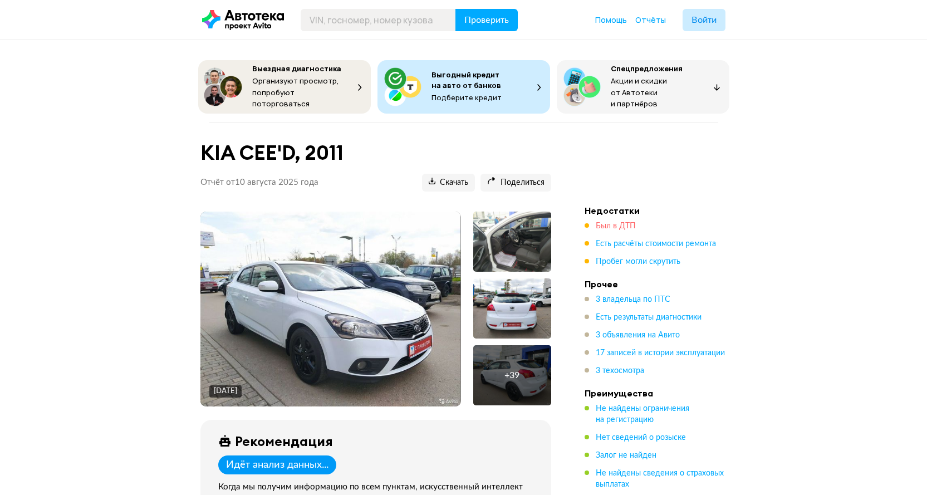
click at [622, 223] on span "Был в ДТП" at bounding box center [616, 226] width 40 height 8
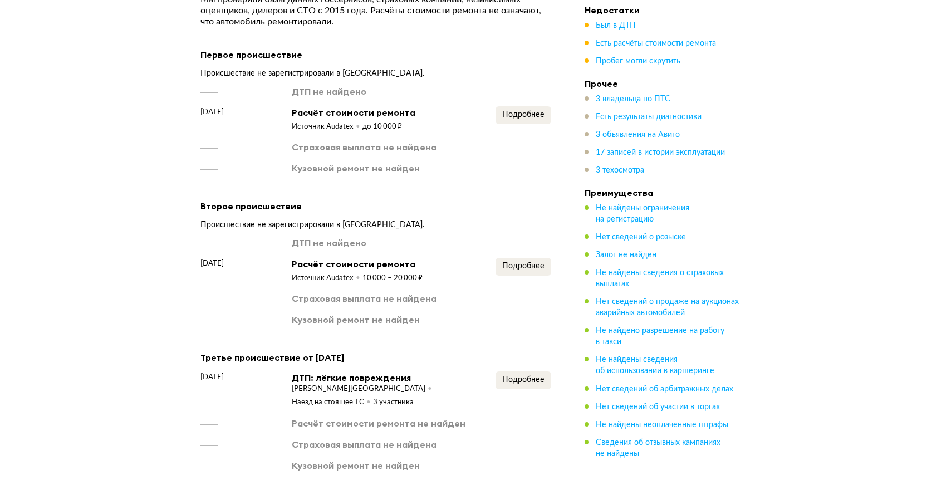
scroll to position [1725, 0]
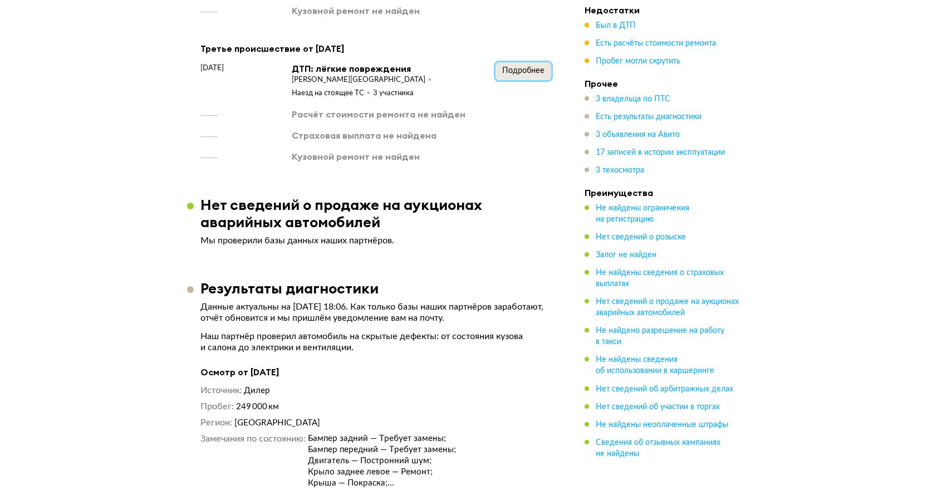
click at [522, 68] on span "Подробнее" at bounding box center [523, 71] width 42 height 8
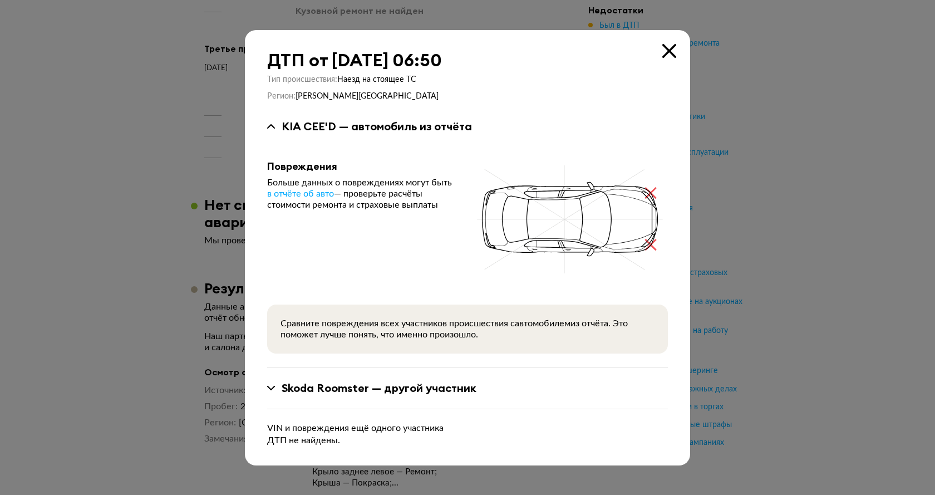
click at [665, 47] on icon at bounding box center [670, 51] width 14 height 14
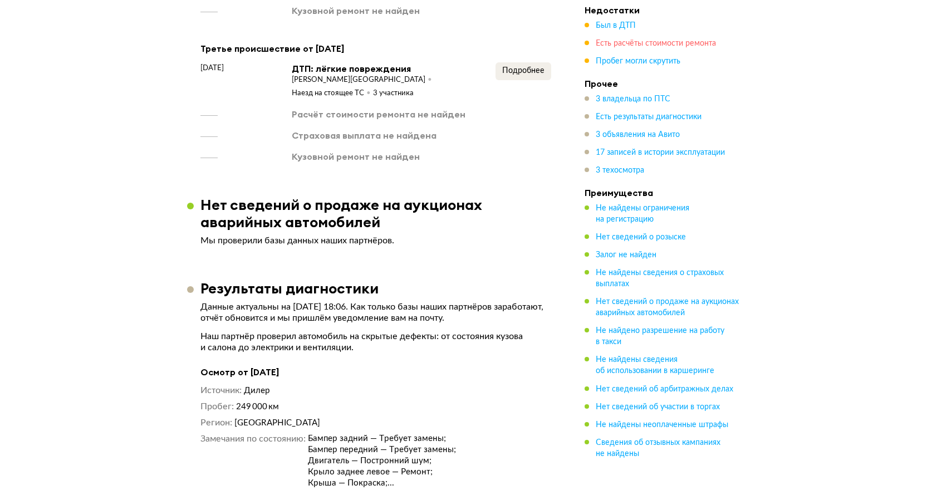
click at [630, 40] on span "Есть расчёты стоимости ремонта" at bounding box center [656, 44] width 120 height 8
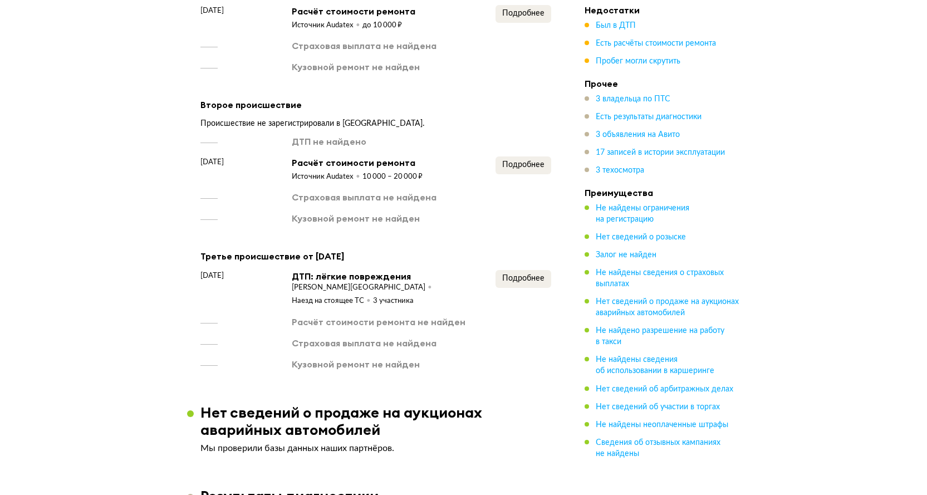
scroll to position [1457, 0]
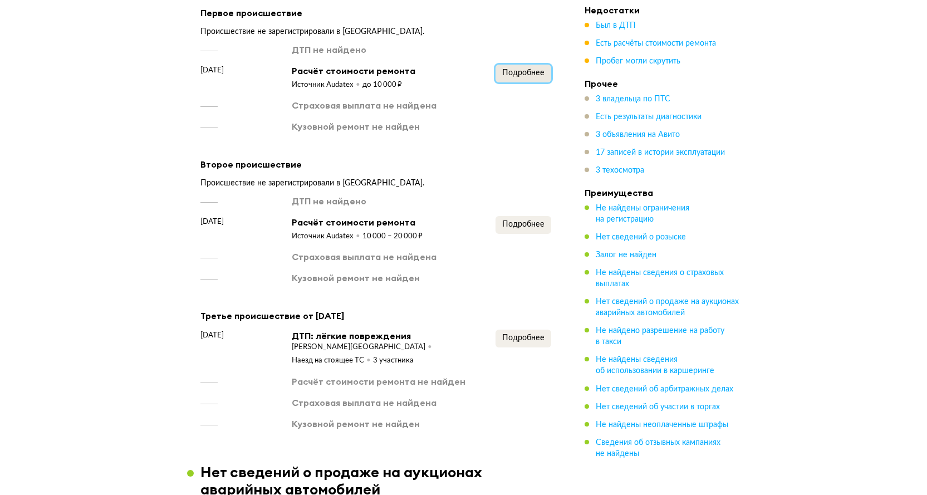
click at [523, 70] on button "Подробнее" at bounding box center [524, 74] width 56 height 18
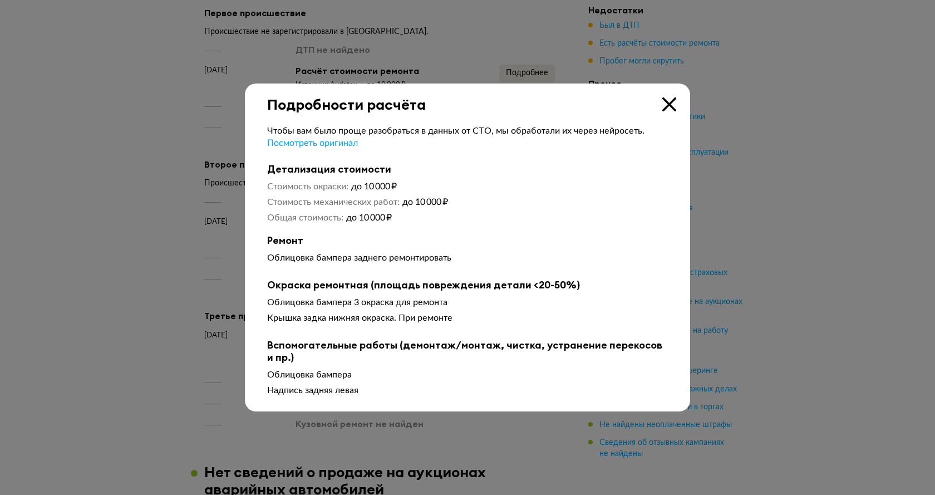
click at [673, 113] on div "Чтобы вам было проще разобраться в данных от СТО, мы обработали их через нейрос…" at bounding box center [467, 257] width 445 height 288
drag, startPoint x: 678, startPoint y: 103, endPoint x: 669, endPoint y: 96, distance: 10.7
click at [672, 105] on div "Подробности расчёта Чтобы вам было проще разобраться в данных от СТО, мы обрабо…" at bounding box center [467, 248] width 445 height 329
click at [669, 100] on icon at bounding box center [670, 104] width 14 height 14
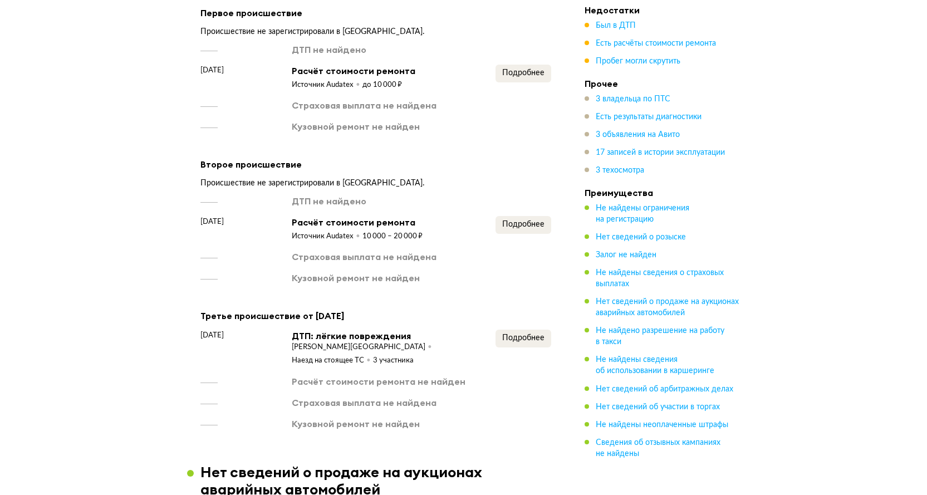
click at [659, 67] on span "Пробег могли скрутить" at bounding box center [638, 61] width 85 height 11
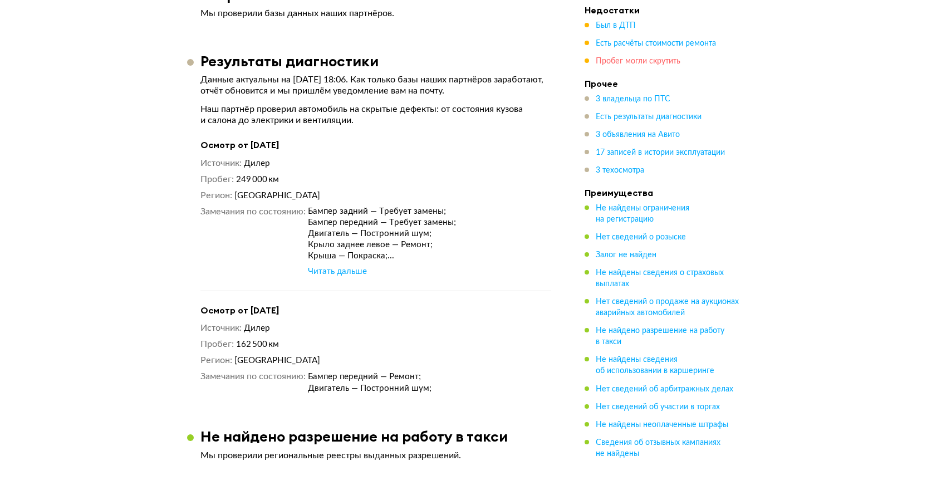
click at [660, 58] on span "Пробег могли скрутить" at bounding box center [638, 61] width 85 height 8
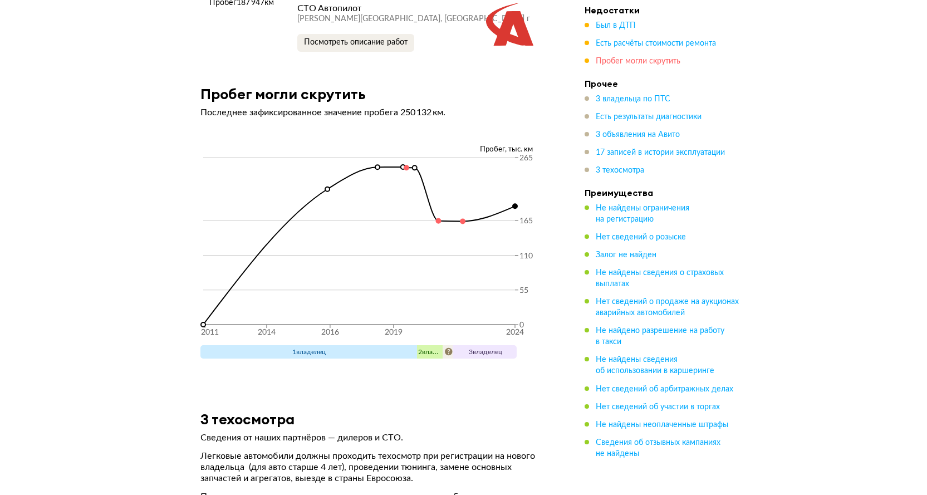
scroll to position [4927, 0]
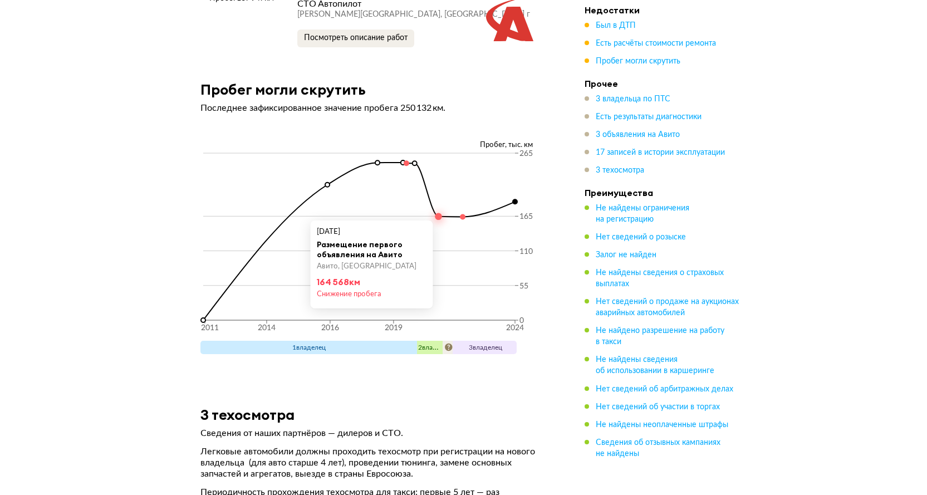
click at [438, 213] on circle at bounding box center [438, 216] width 6 height 6
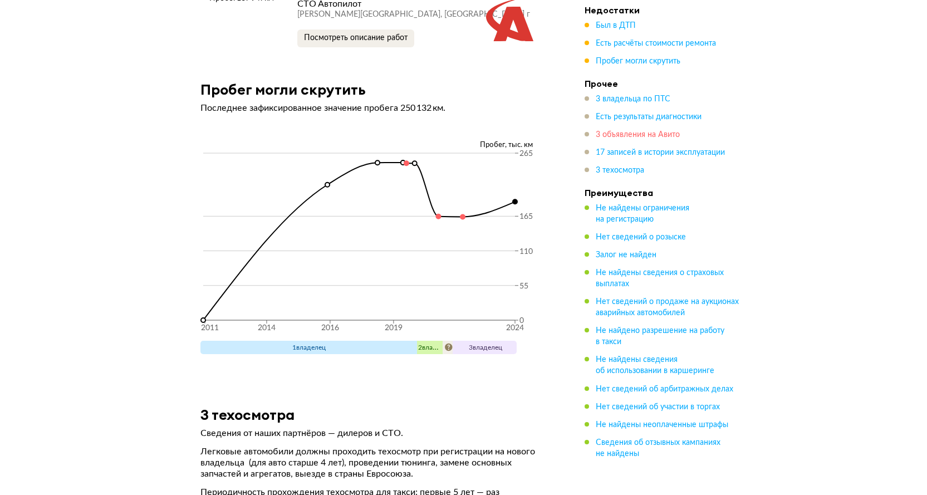
click at [625, 131] on span "3 объявления на Авито" at bounding box center [638, 135] width 84 height 8
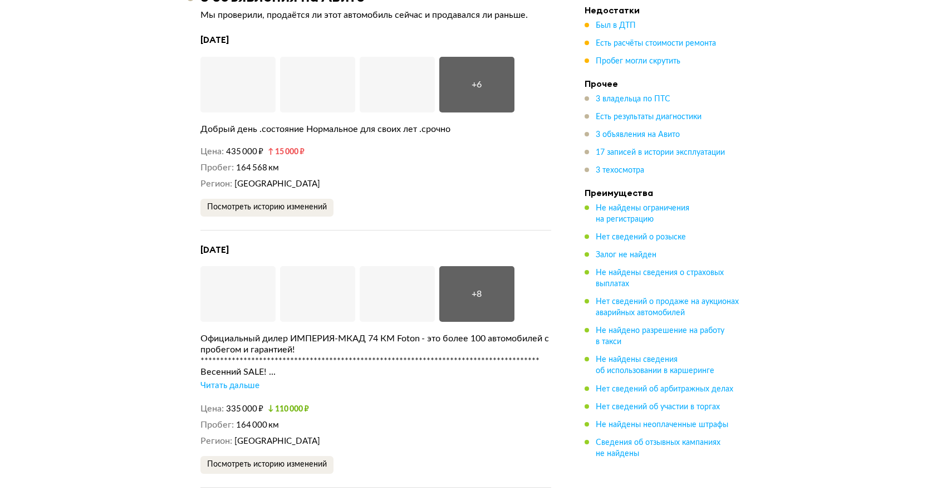
scroll to position [2652, 0]
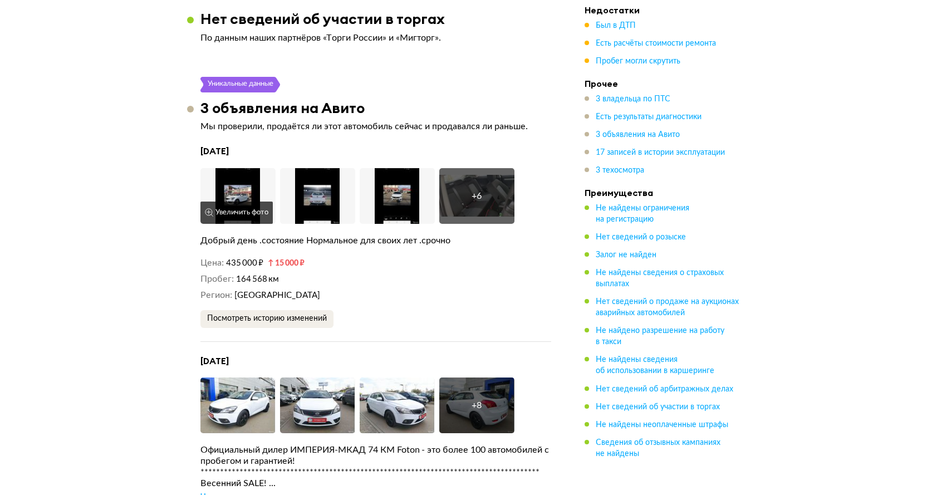
click at [249, 174] on img at bounding box center [237, 196] width 75 height 56
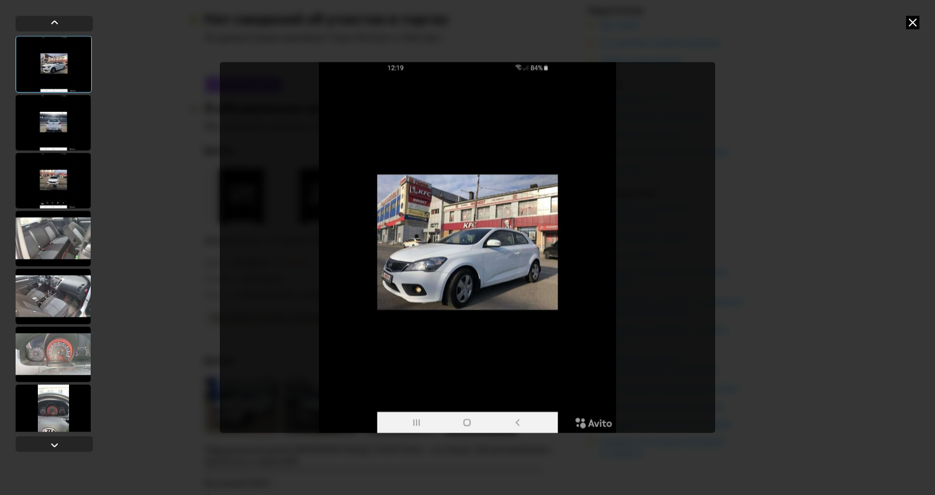
click at [913, 20] on icon at bounding box center [913, 22] width 13 height 13
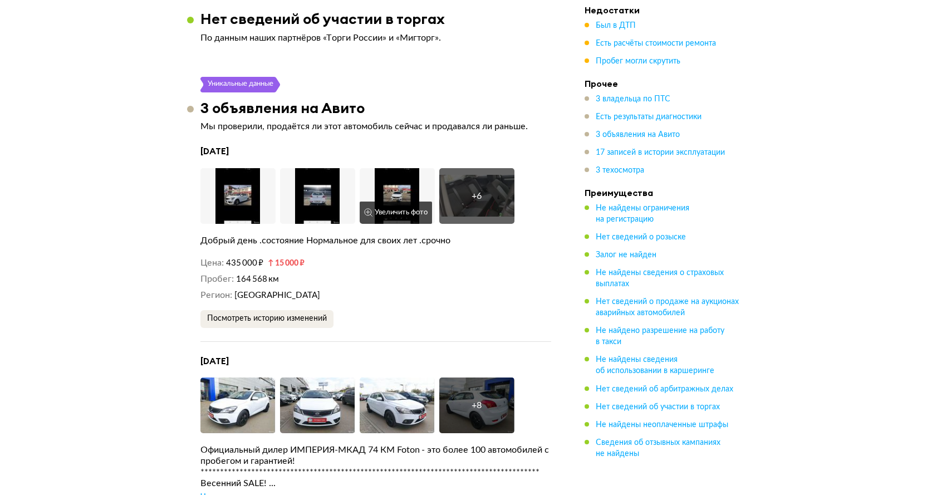
click at [402, 168] on img at bounding box center [397, 196] width 75 height 56
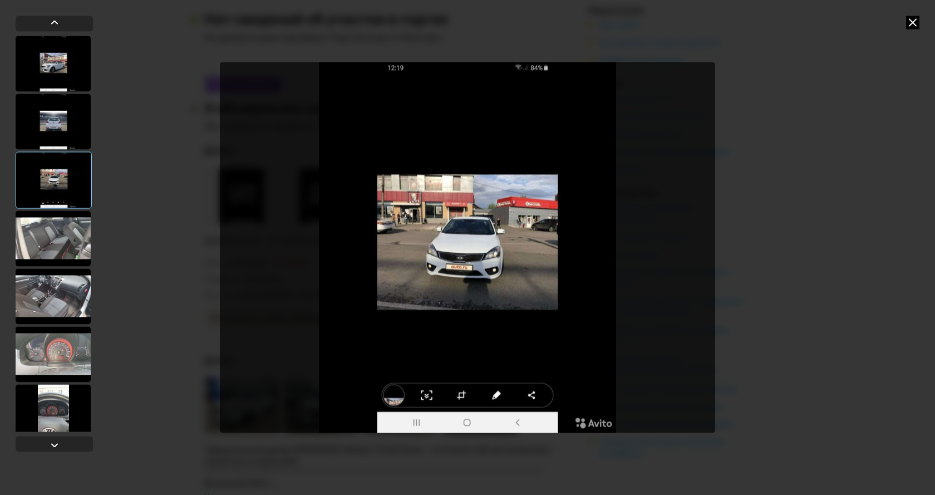
click at [913, 25] on icon at bounding box center [913, 22] width 13 height 13
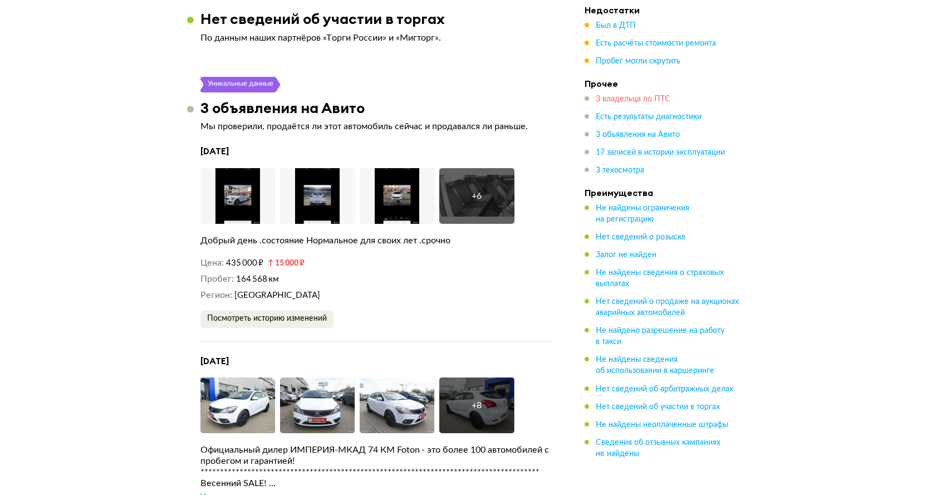
click at [645, 97] on span "3 владельца по ПТС" at bounding box center [633, 99] width 75 height 8
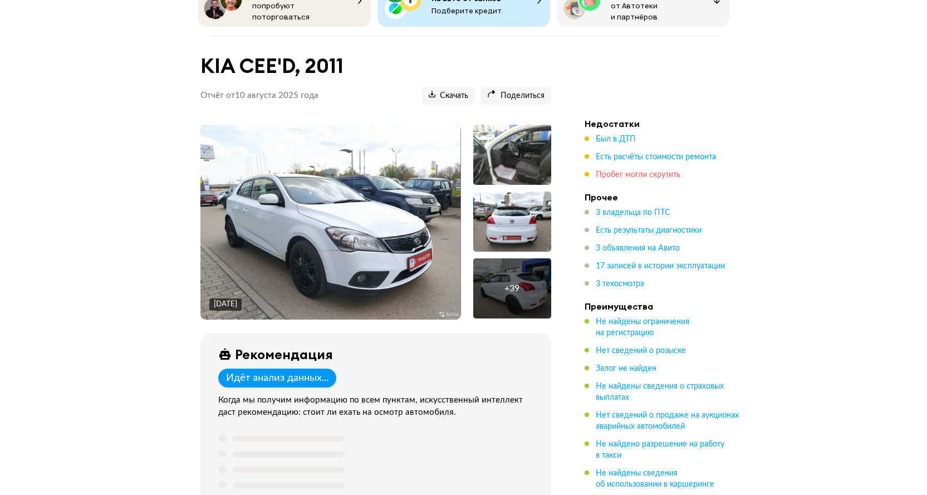
scroll to position [143, 0]
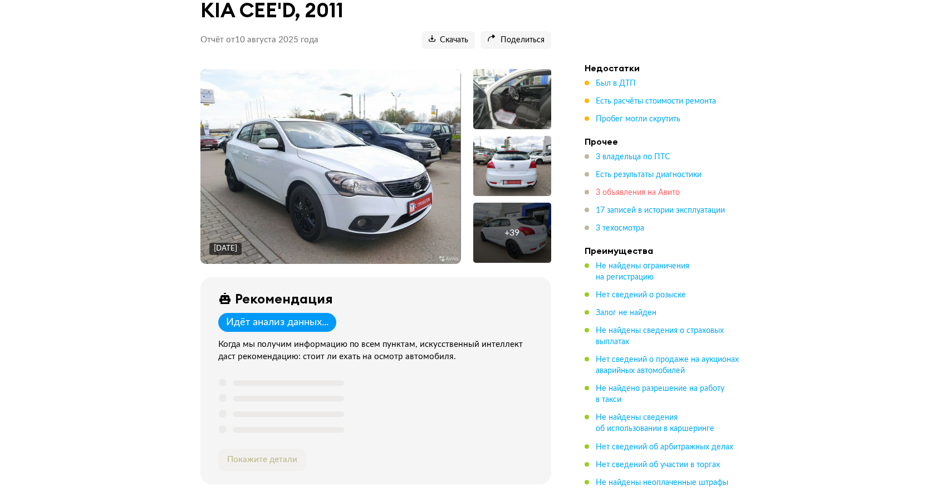
click at [629, 191] on span "3 объявления на Авито" at bounding box center [638, 193] width 84 height 8
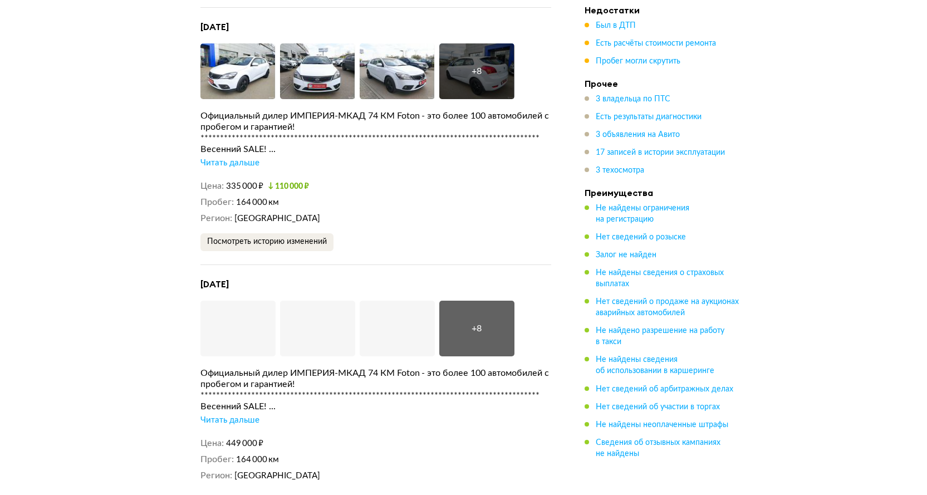
scroll to position [3320, 0]
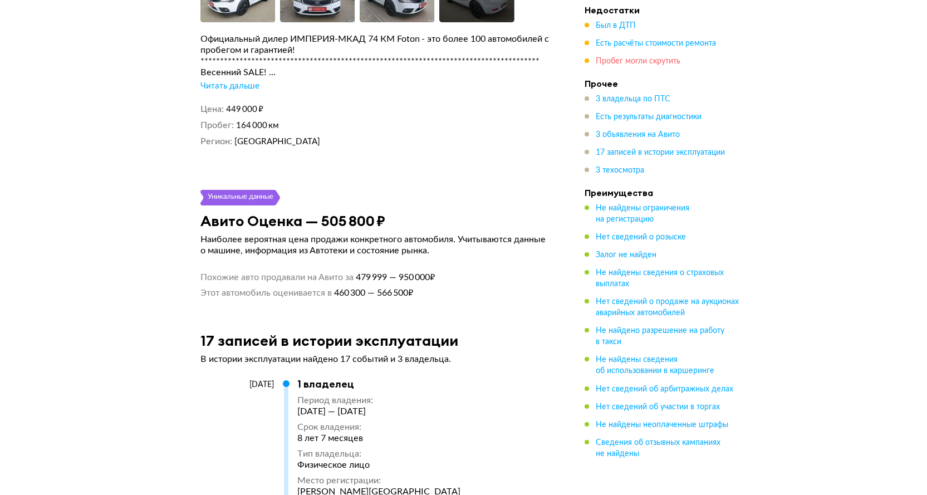
click at [635, 61] on span "Пробег могли скрутить" at bounding box center [638, 61] width 85 height 8
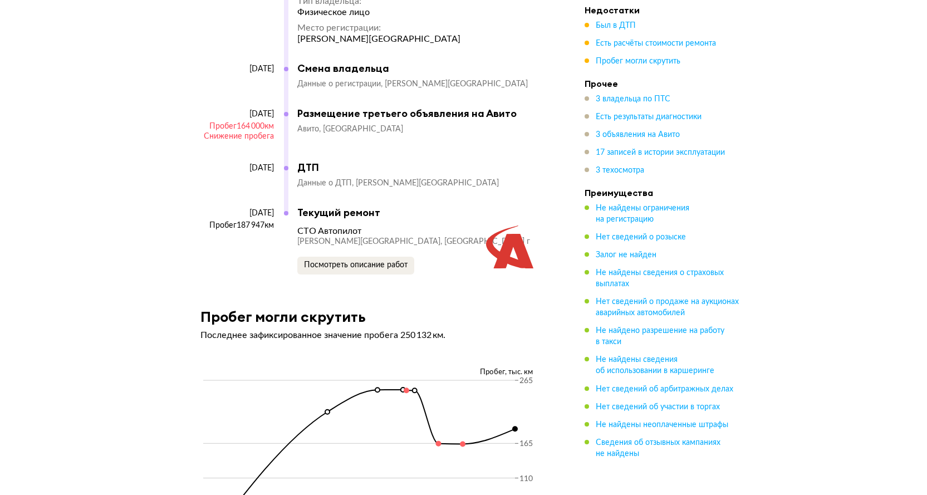
scroll to position [4927, 0]
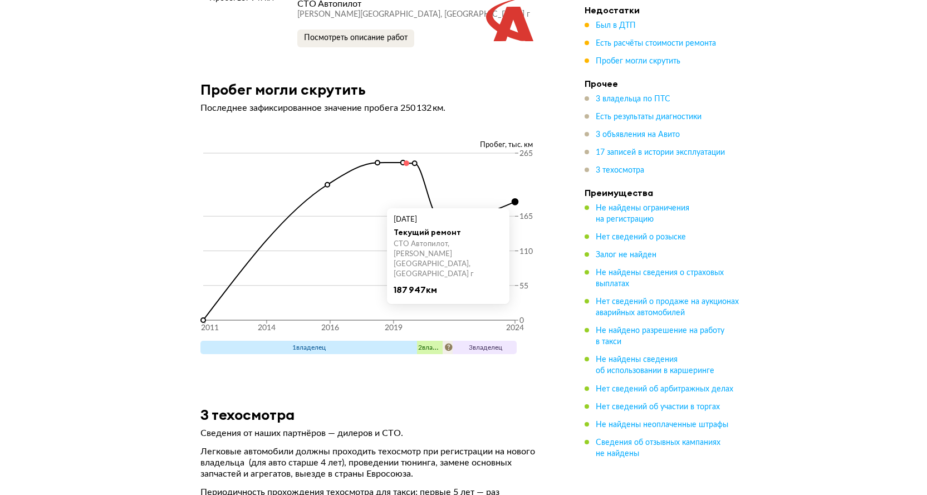
click at [513, 199] on circle at bounding box center [515, 202] width 6 height 6
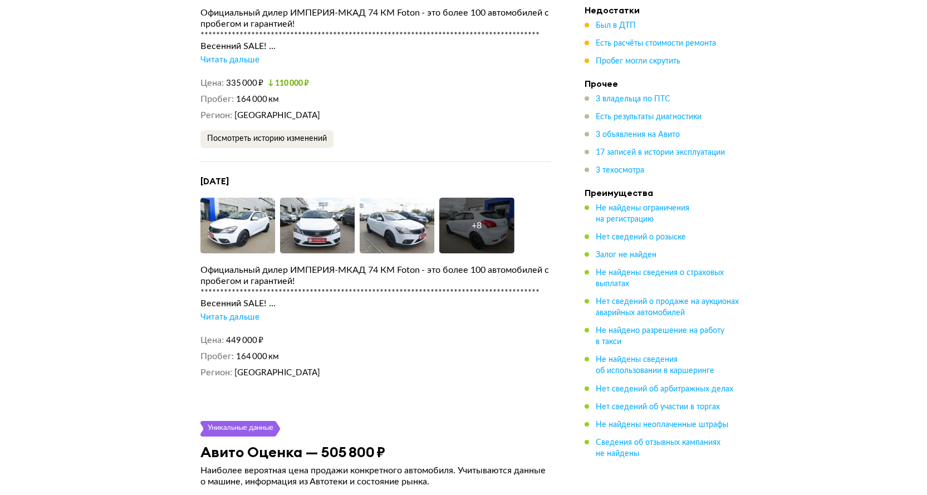
scroll to position [2811, 0]
